Goal: Transaction & Acquisition: Purchase product/service

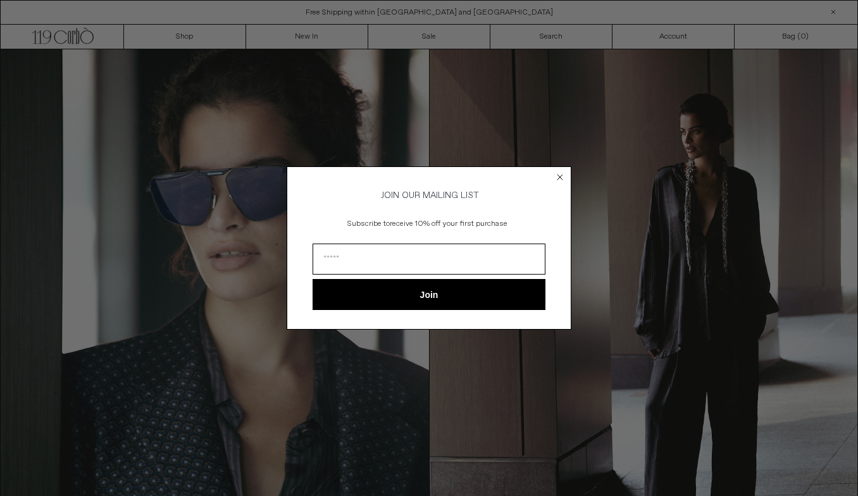
click at [560, 172] on circle "Close dialog" at bounding box center [560, 177] width 12 height 12
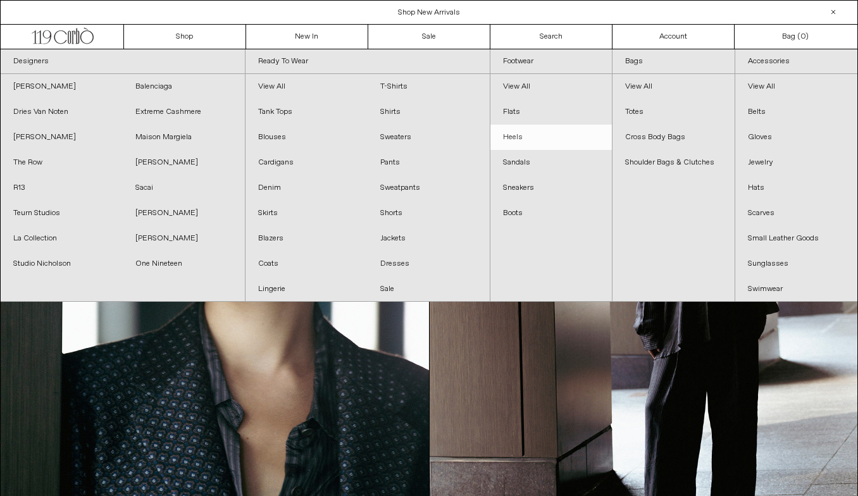
click at [516, 132] on link "Heels" at bounding box center [552, 137] width 122 height 25
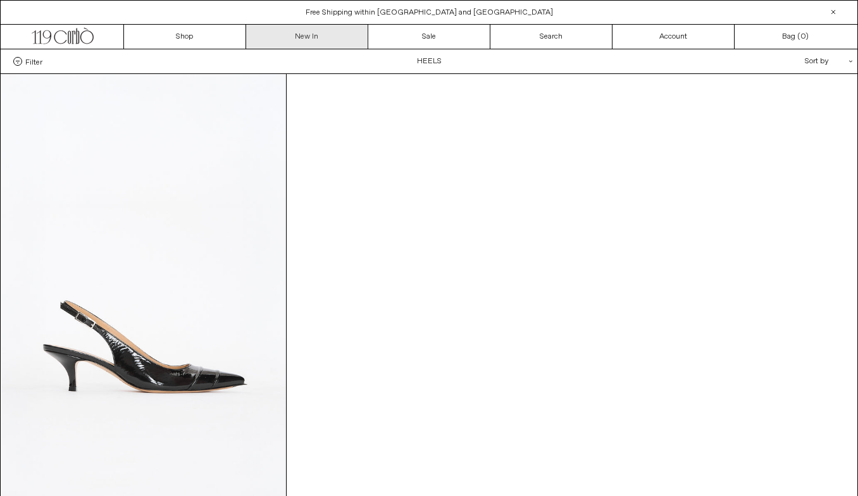
click at [318, 39] on link "New In" at bounding box center [307, 37] width 122 height 24
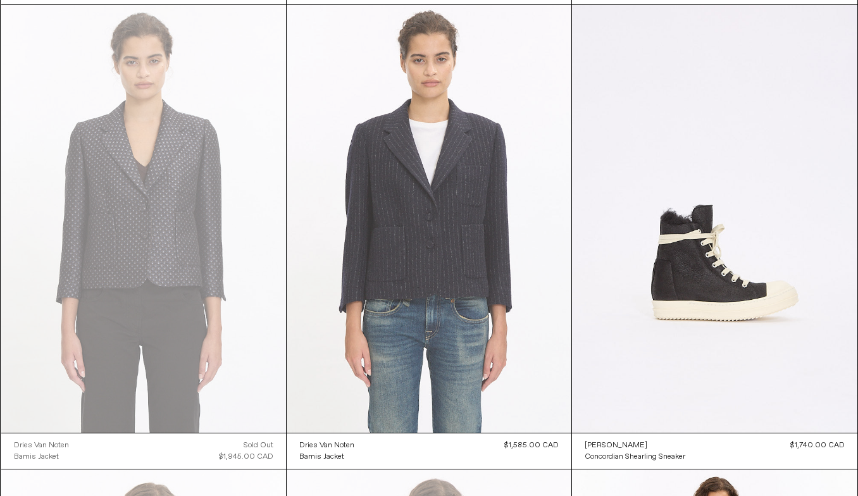
scroll to position [2855, 0]
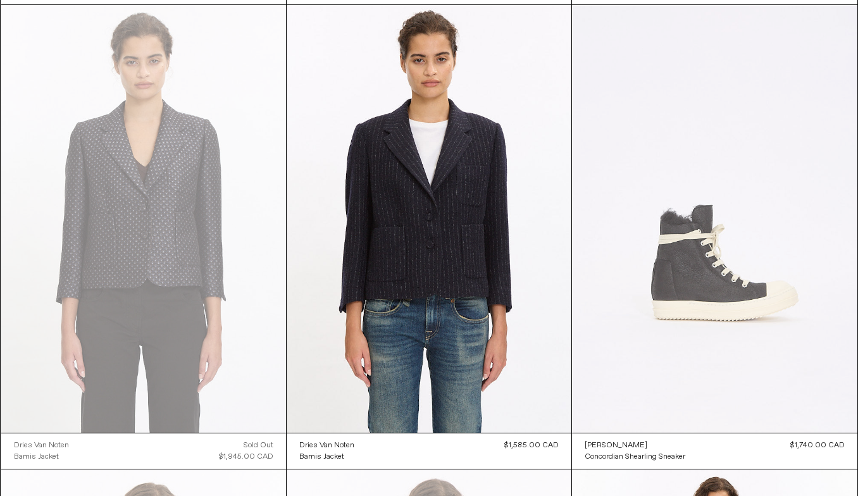
click at [701, 289] on at bounding box center [714, 219] width 285 height 428
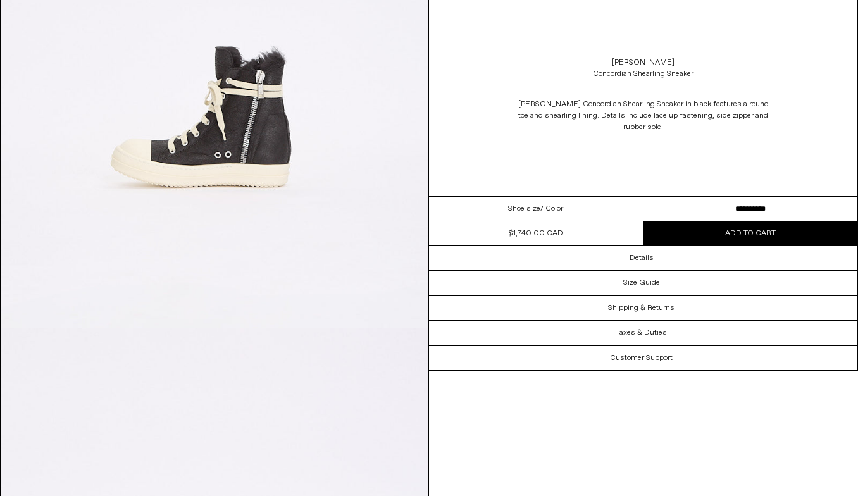
scroll to position [815, 0]
click at [672, 230] on button "Add to cart" at bounding box center [751, 234] width 215 height 24
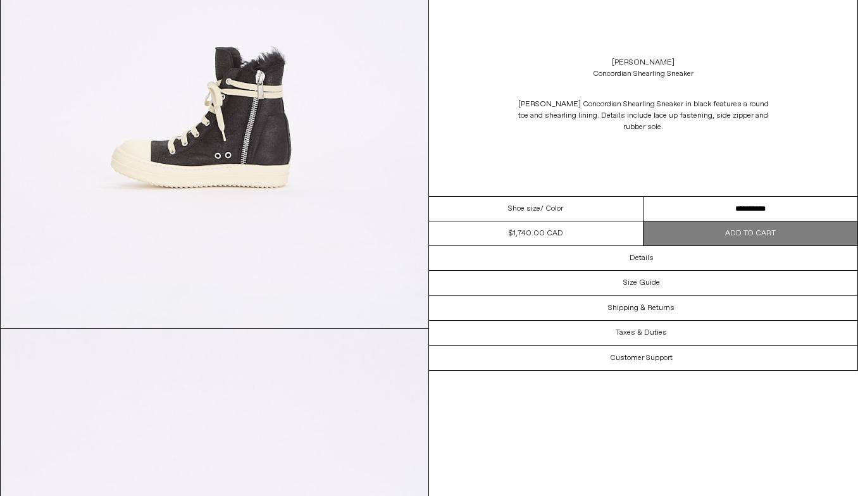
select select "**********"
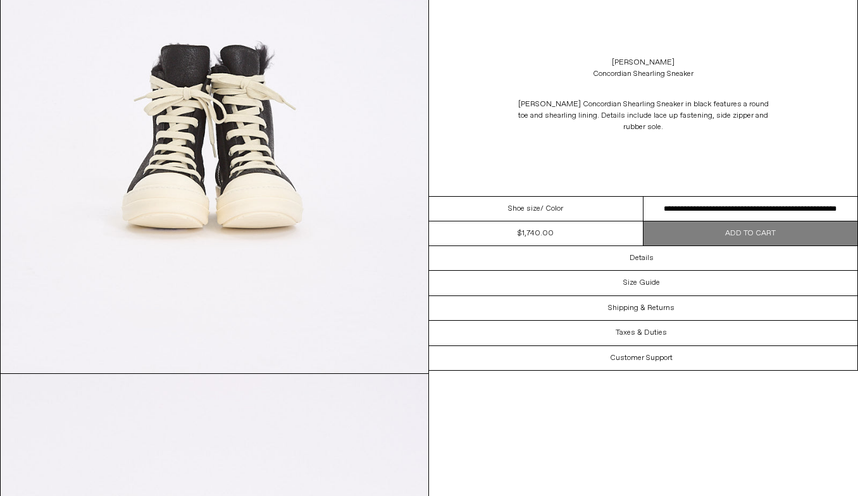
scroll to position [1303, 0]
